Goal: Task Accomplishment & Management: Manage account settings

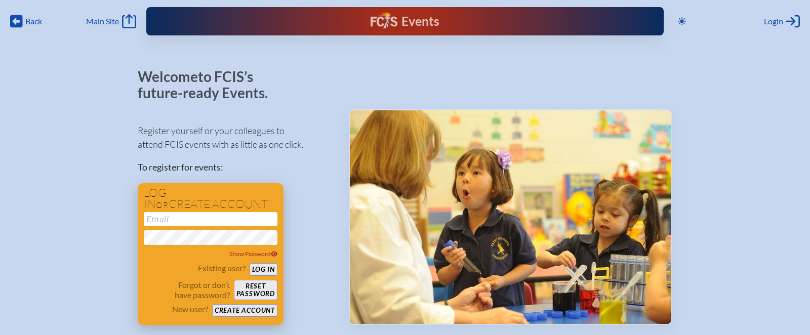
type input "[EMAIL_ADDRESS][DOMAIN_NAME]"
click at [268, 267] on button "Log in" at bounding box center [264, 269] width 28 height 13
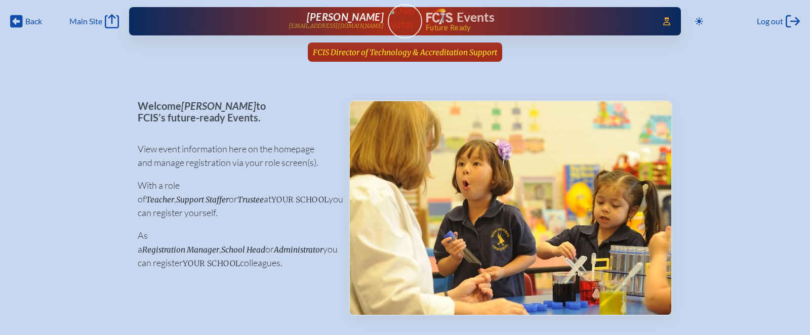
click at [424, 53] on span "FCIS Director of Technology & Accreditation Support" at bounding box center [405, 53] width 184 height 10
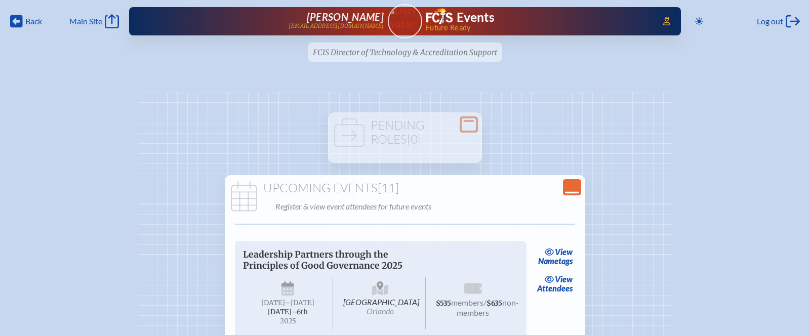
click at [570, 185] on icon "Close Console" at bounding box center [572, 187] width 14 height 14
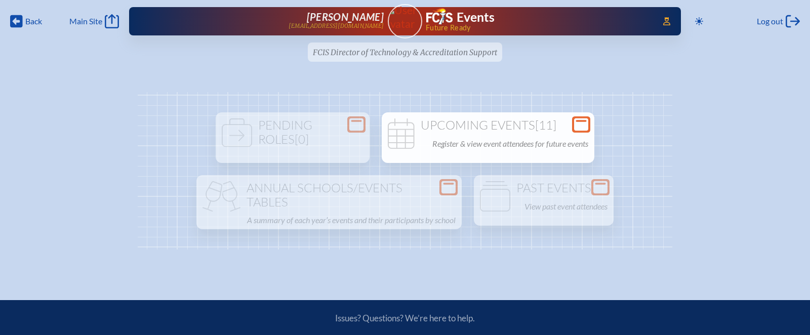
click at [444, 56] on ul "FCIS Director of Technology & Accreditation Support since July 1st, 2025" at bounding box center [405, 55] width 810 height 25
click at [450, 50] on ul "FCIS Director of Technology & Accreditation Support since July 1st, 2025" at bounding box center [405, 55] width 810 height 25
click at [402, 20] on img at bounding box center [404, 17] width 43 height 27
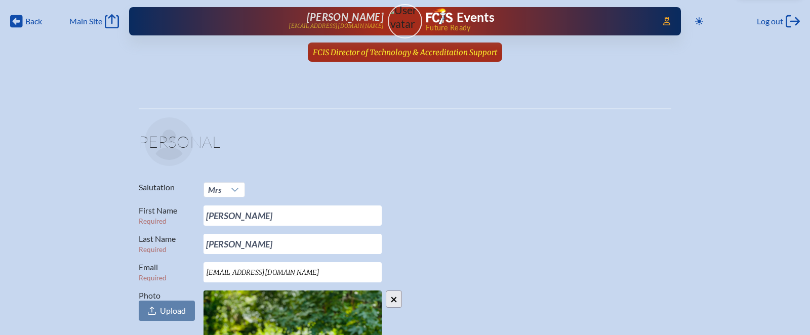
click at [401, 53] on span "FCIS Director of Technology & Accreditation Support" at bounding box center [405, 53] width 184 height 10
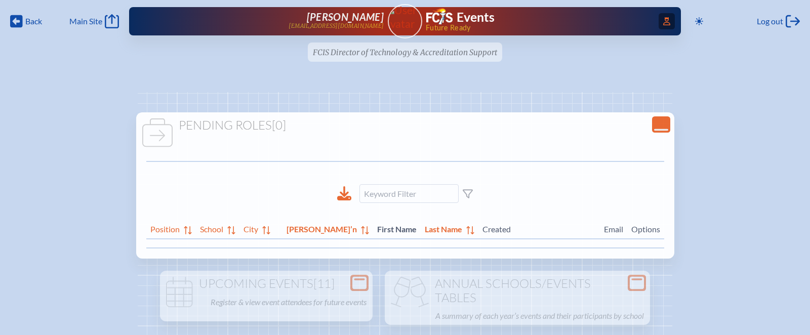
click at [664, 22] on icon at bounding box center [667, 21] width 7 height 8
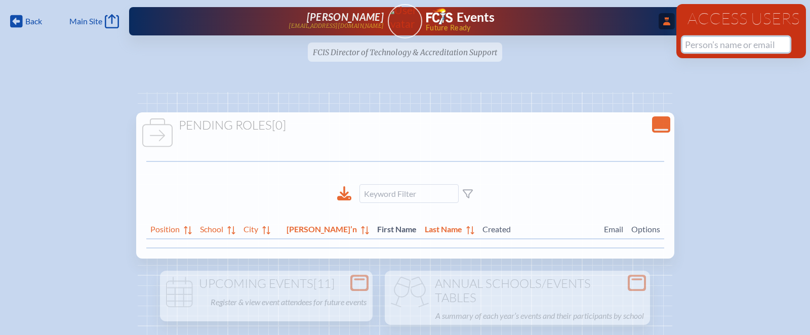
click at [706, 50] on input "text" at bounding box center [736, 44] width 107 height 15
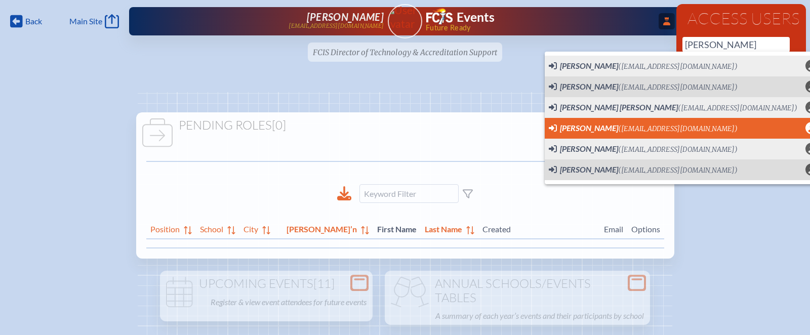
click at [689, 123] on span "Teri Alderman (talderman@rpds.com) User Profile" at bounding box center [683, 128] width 269 height 13
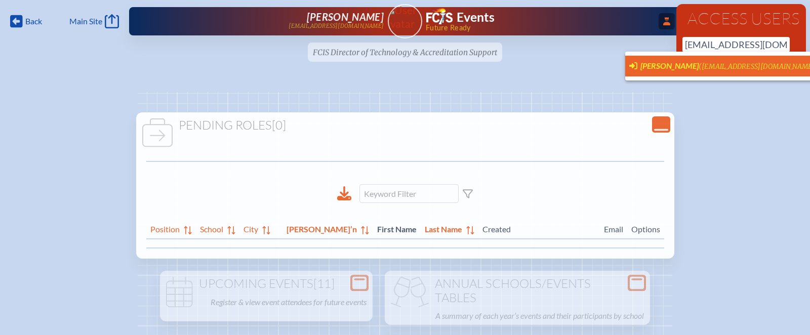
click at [677, 62] on span "[PERSON_NAME]" at bounding box center [670, 66] width 58 height 10
type input "[EMAIL_ADDRESS][DOMAIN_NAME]"
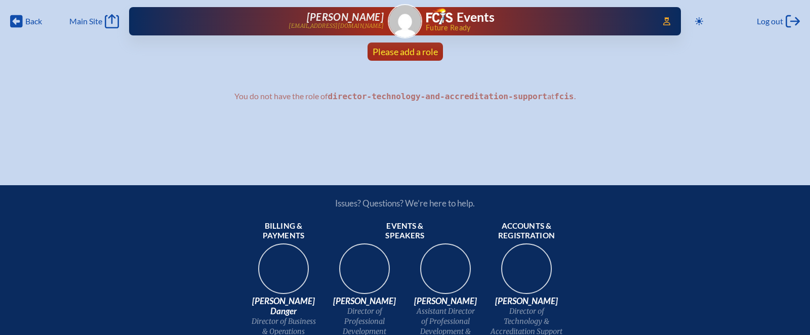
click at [430, 47] on span "Please add a role" at bounding box center [405, 51] width 65 height 11
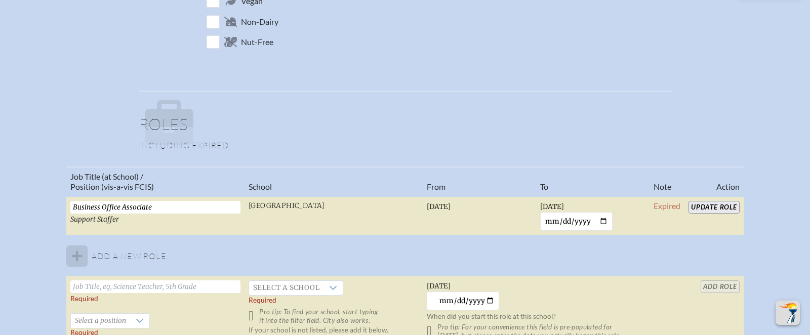
scroll to position [541, 0]
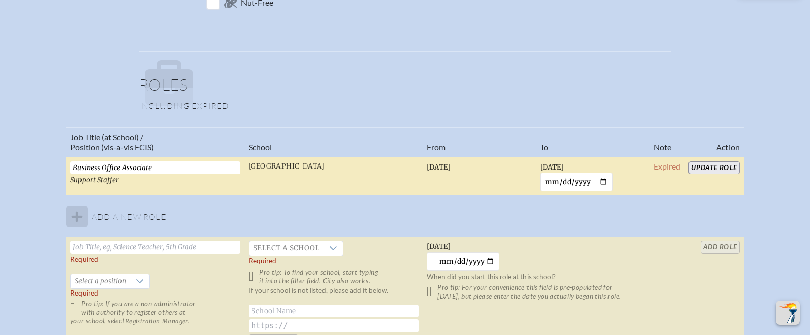
click at [733, 167] on input "Update Role" at bounding box center [714, 168] width 51 height 13
click at [672, 164] on span "Expired" at bounding box center [667, 167] width 27 height 10
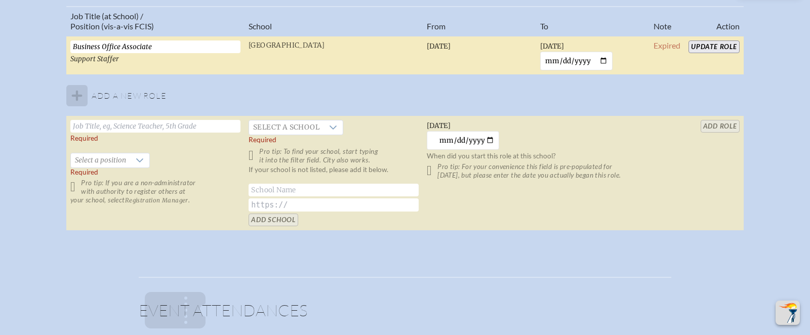
scroll to position [507, 0]
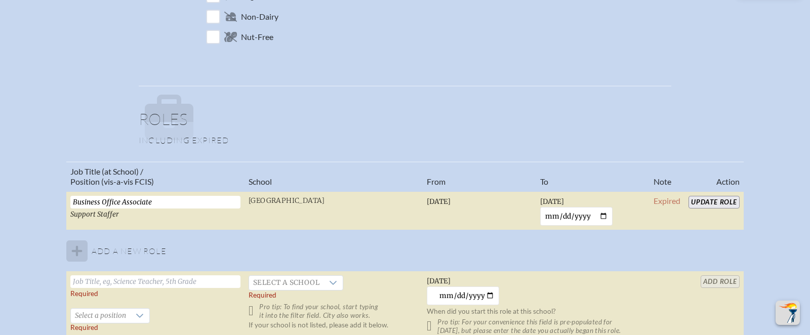
click at [714, 203] on input "Update Role" at bounding box center [714, 202] width 51 height 13
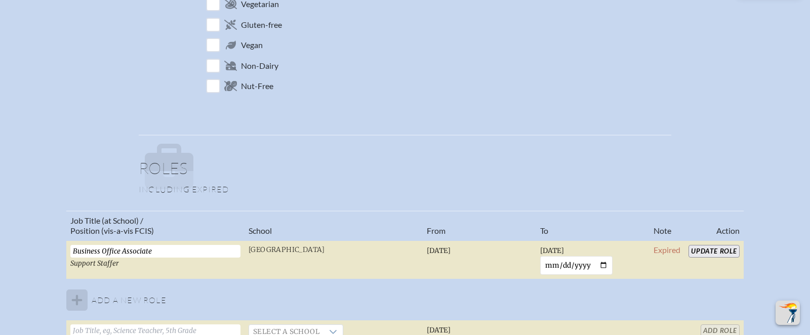
scroll to position [578, 0]
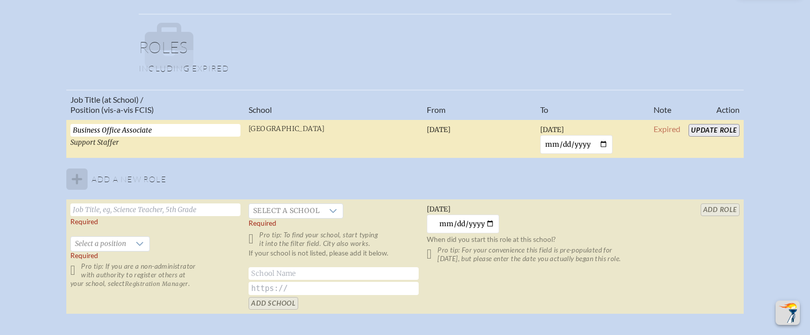
click at [712, 133] on input "Update Role" at bounding box center [714, 130] width 51 height 13
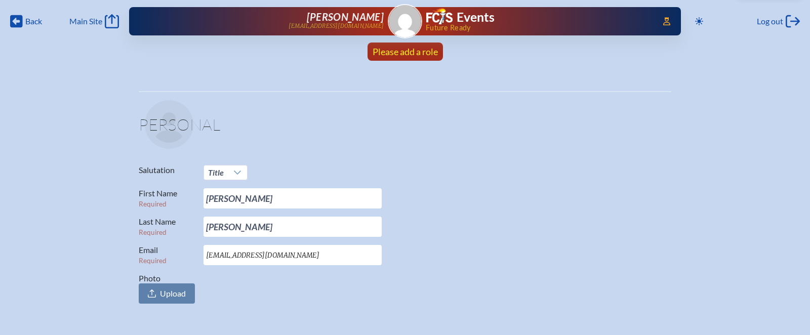
click at [382, 50] on span "Please add a role" at bounding box center [405, 51] width 65 height 11
click at [659, 24] on span "Access Users..." at bounding box center [667, 21] width 16 height 16
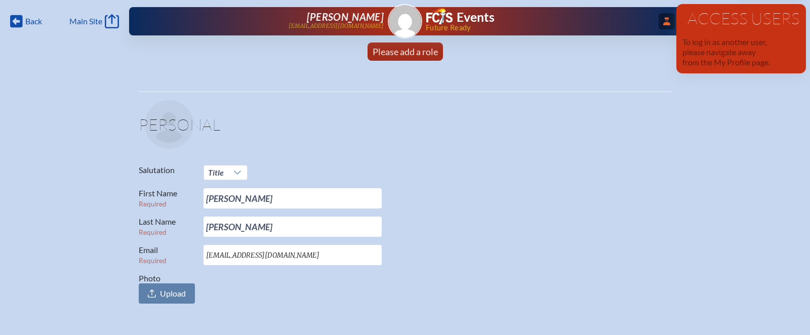
click at [664, 24] on icon at bounding box center [667, 21] width 7 height 8
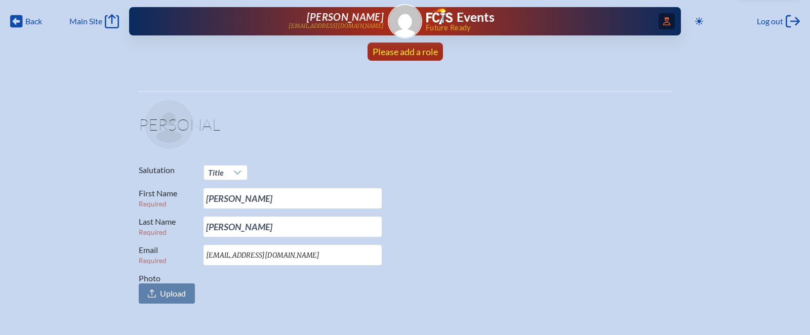
click at [430, 49] on span "Please add a role" at bounding box center [405, 51] width 65 height 11
click at [671, 18] on span "Access Users..." at bounding box center [667, 21] width 16 height 16
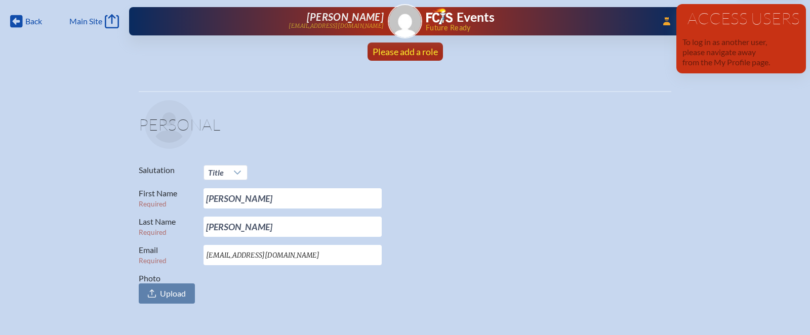
click at [398, 54] on span "Please add a role" at bounding box center [405, 51] width 65 height 11
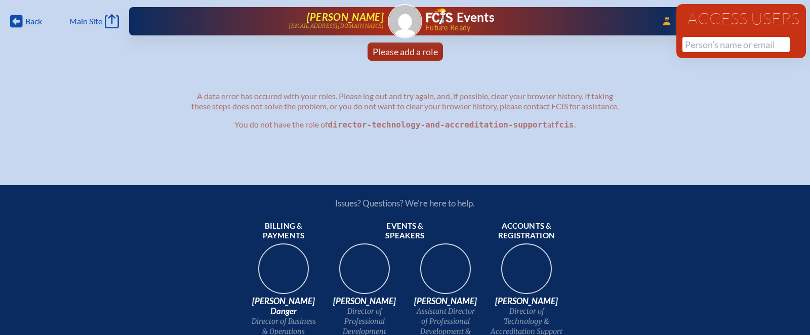
click at [348, 15] on span "[PERSON_NAME]" at bounding box center [345, 17] width 77 height 12
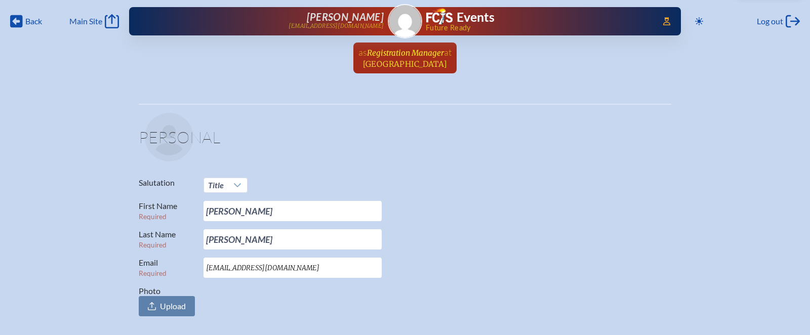
click at [411, 51] on span "Registration Manager" at bounding box center [405, 53] width 77 height 10
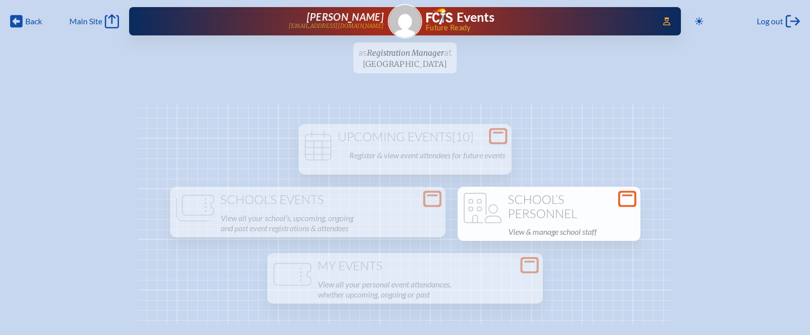
click at [516, 210] on h1 "School’s Personnel" at bounding box center [549, 207] width 175 height 28
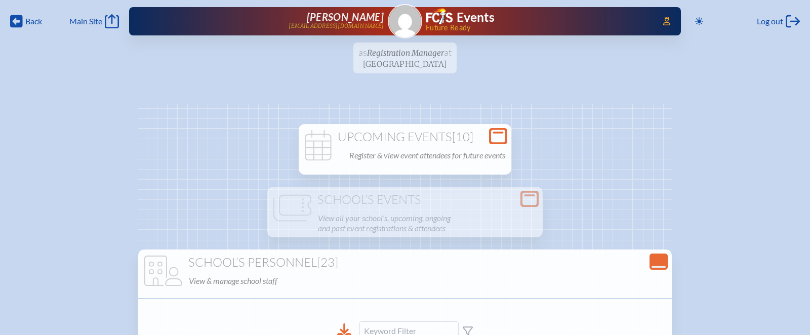
click at [482, 144] on div "Upcoming Events [10] Register & view event attendees for future events" at bounding box center [405, 146] width 209 height 32
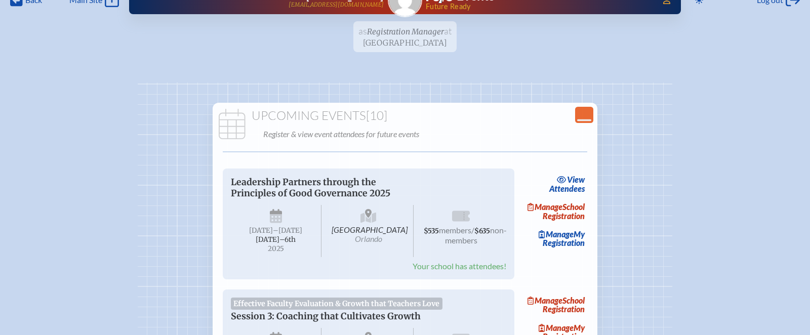
scroll to position [36, 0]
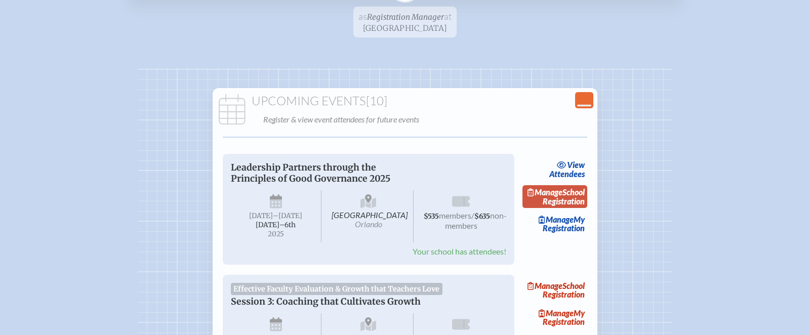
click at [563, 192] on span "Manage" at bounding box center [545, 192] width 35 height 10
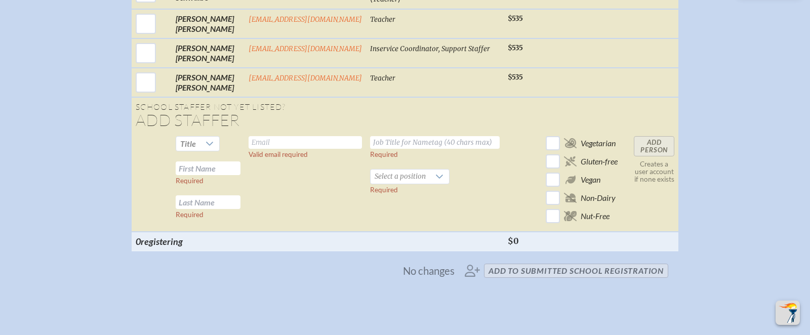
scroll to position [1022, 0]
